Goal: Go to known website: Go to known website

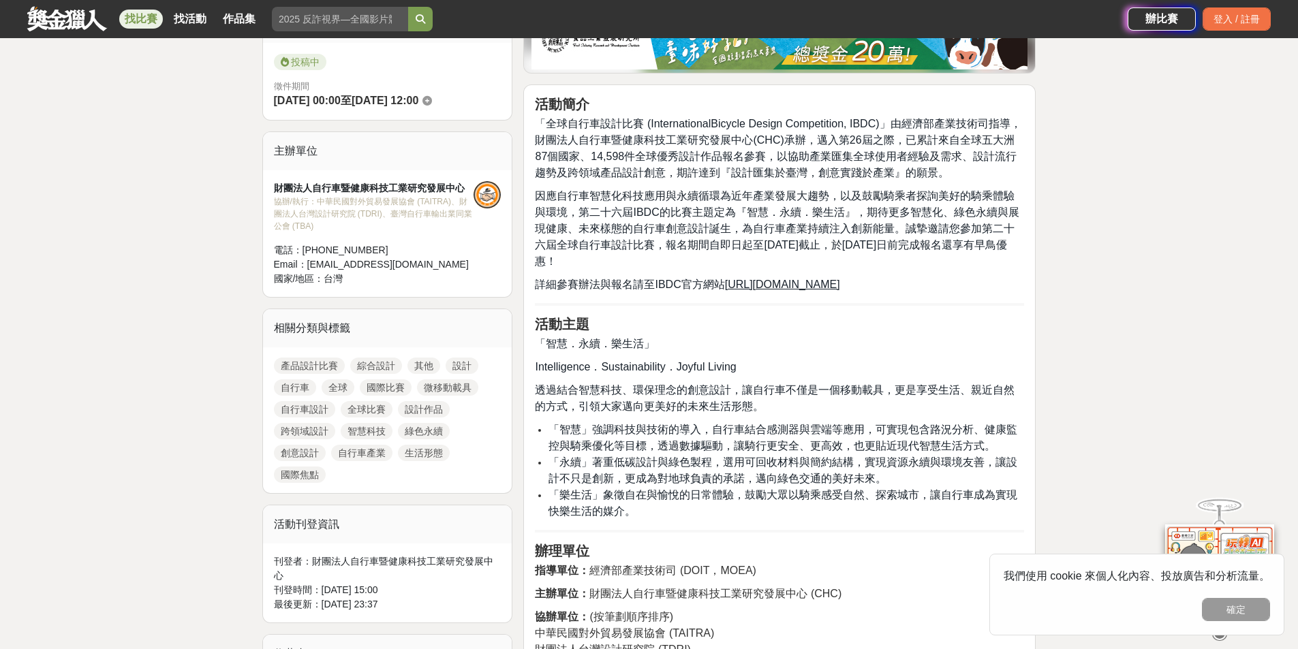
scroll to position [341, 0]
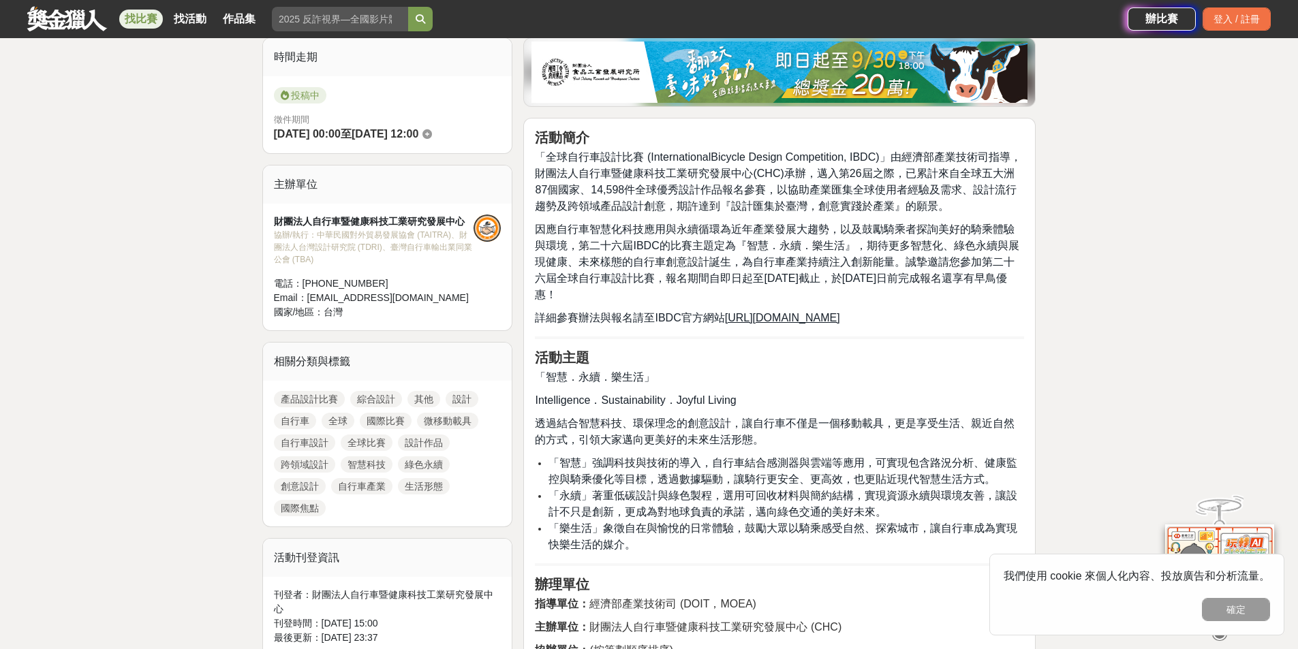
click at [799, 315] on u "[URL][DOMAIN_NAME]" at bounding box center [782, 318] width 115 height 12
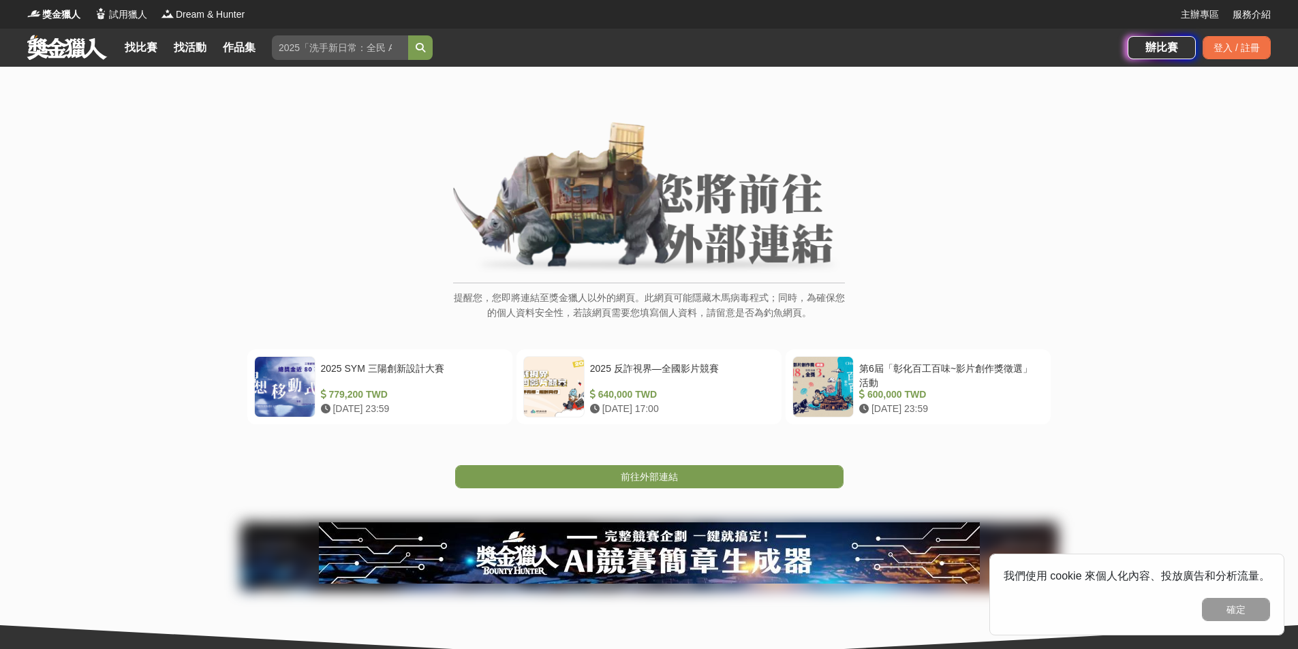
click at [642, 476] on span "前往外部連結" at bounding box center [649, 476] width 57 height 11
click at [689, 471] on link "前往外部連結" at bounding box center [649, 476] width 388 height 23
click at [620, 484] on link "前往外部連結" at bounding box center [649, 476] width 388 height 23
